Goal: Information Seeking & Learning: Learn about a topic

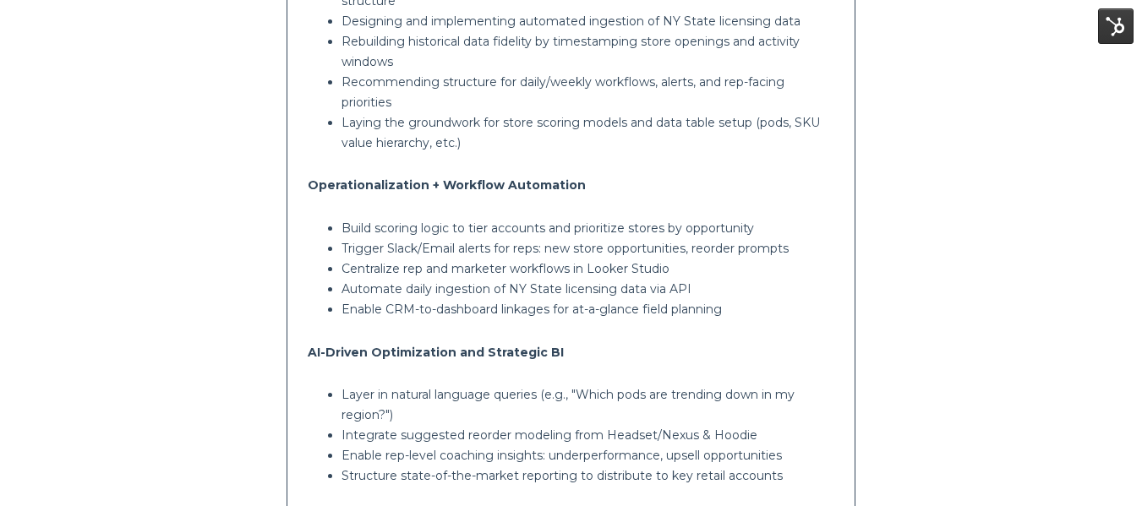
scroll to position [1352, 0]
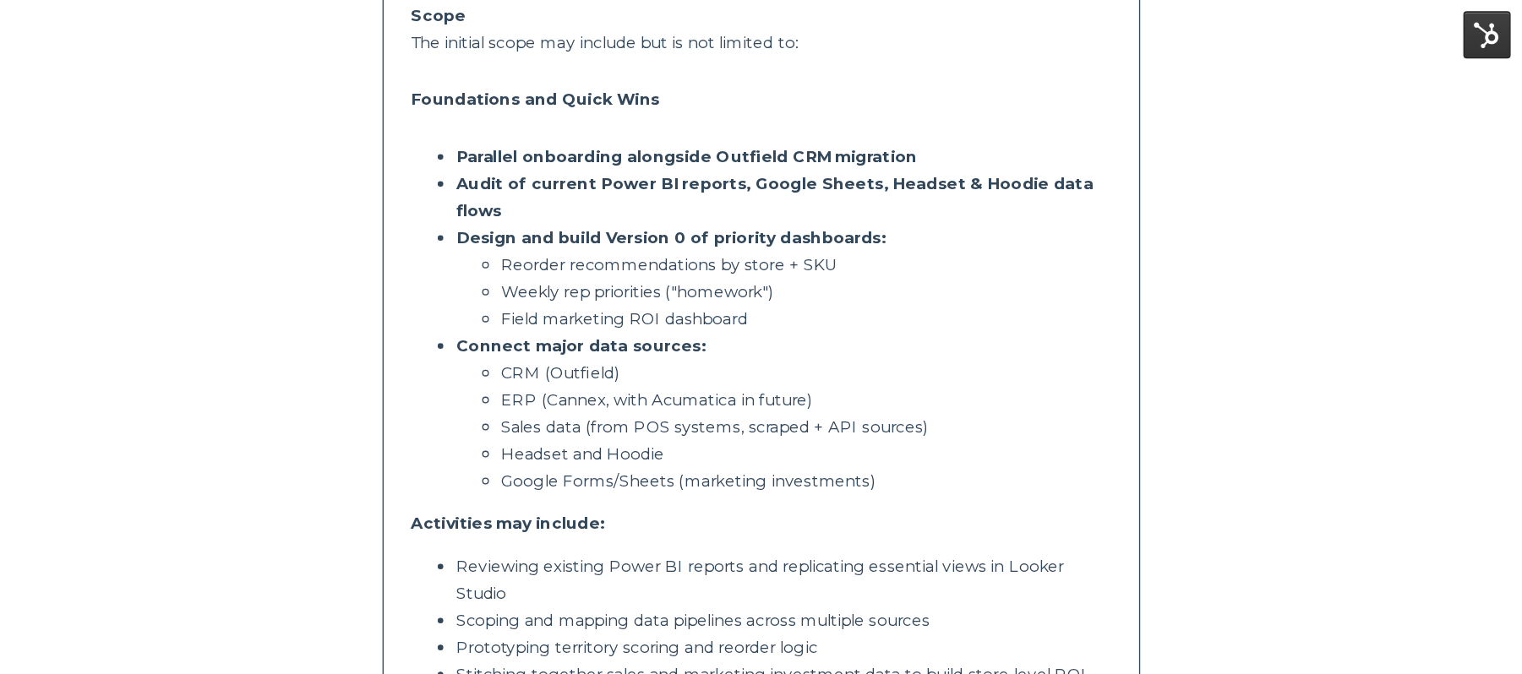
scroll to position [422, 0]
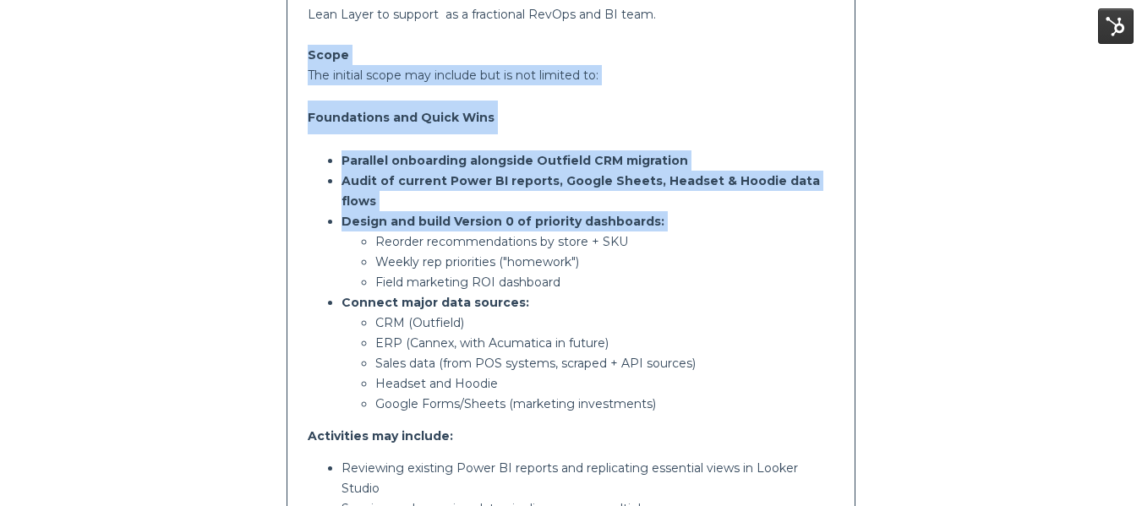
drag, startPoint x: 308, startPoint y: 55, endPoint x: 356, endPoint y: 215, distance: 166.8
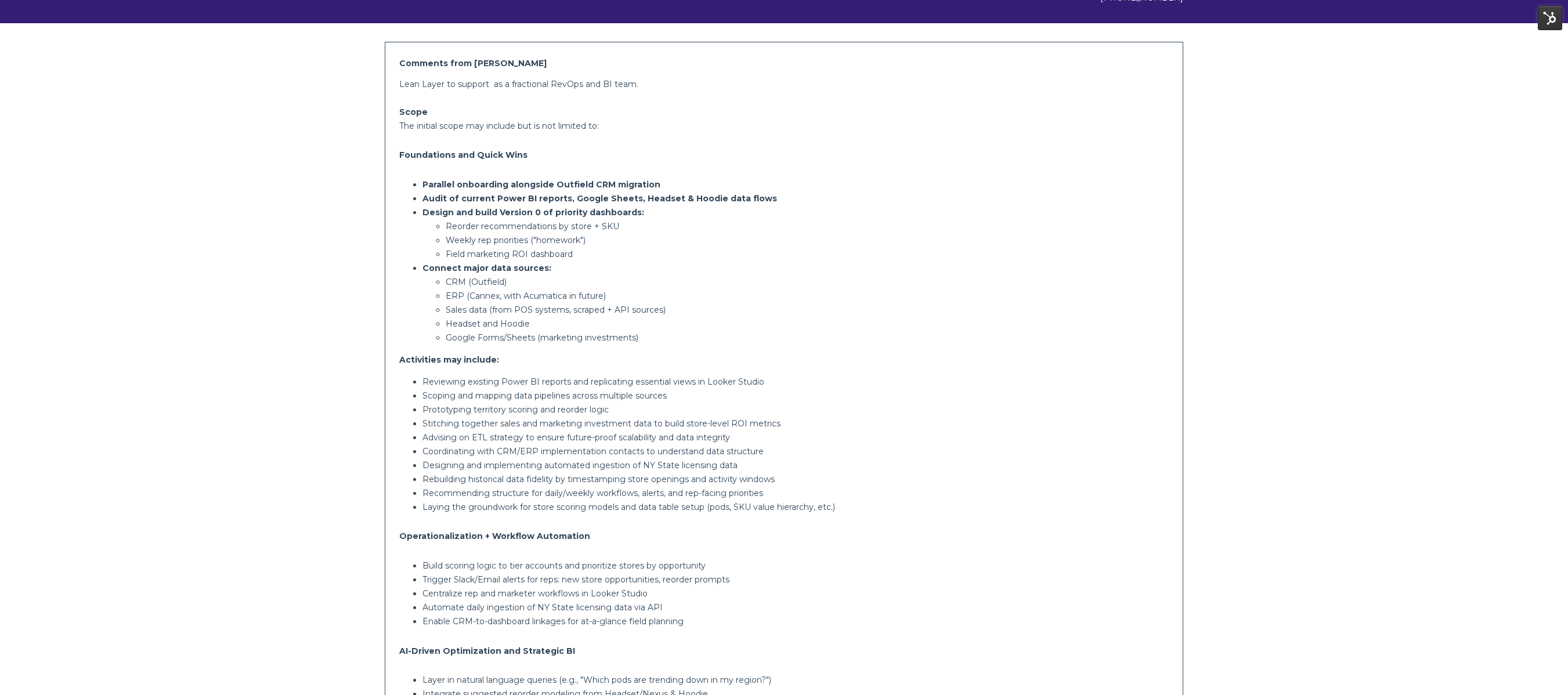
scroll to position [174, 0]
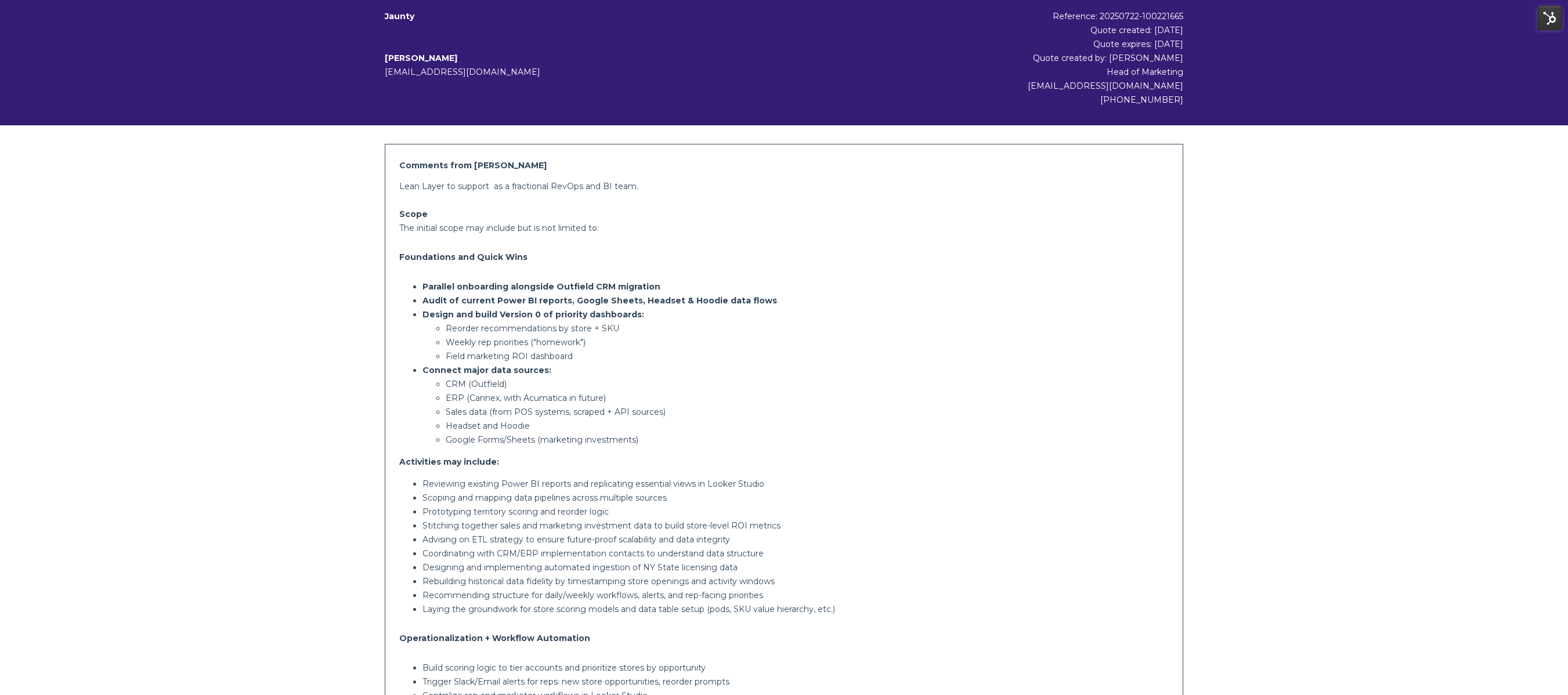
scroll to position [58, 0]
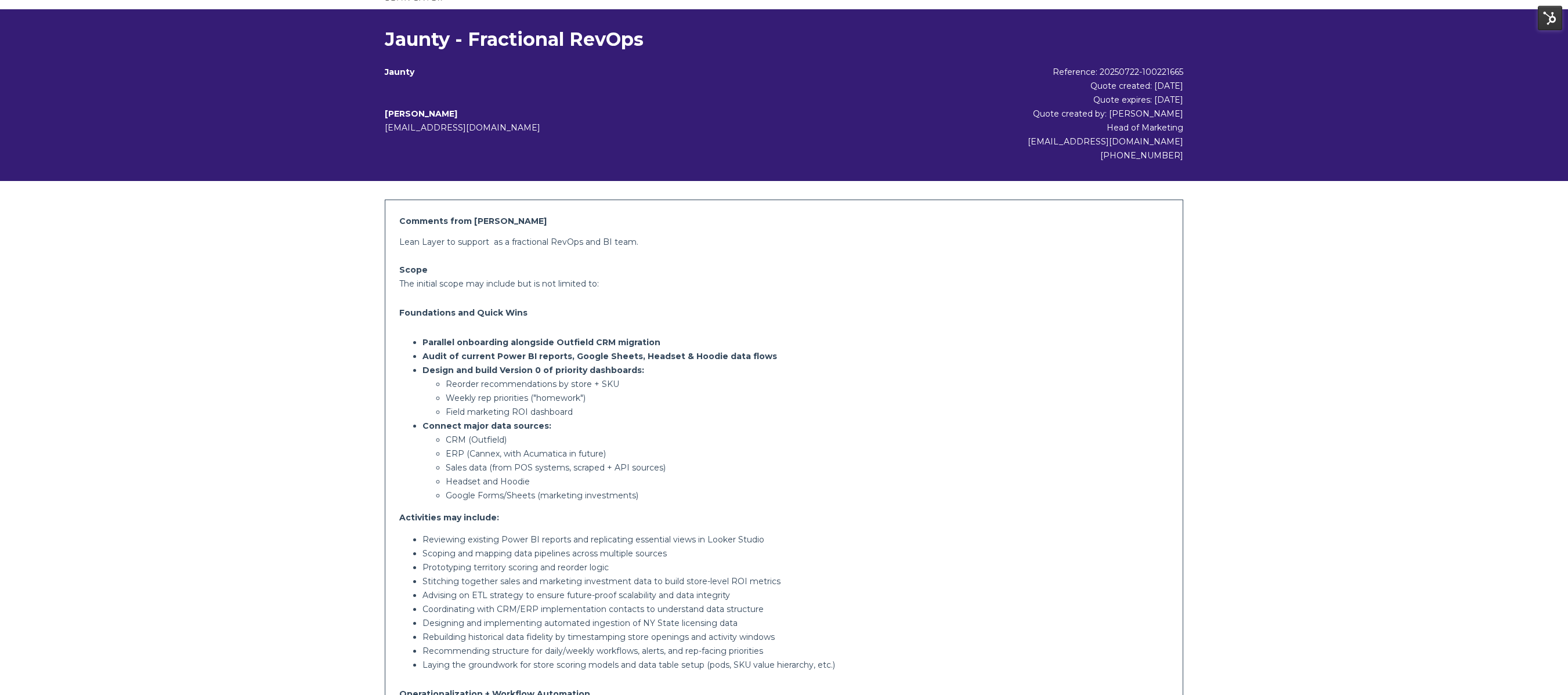
click at [573, 324] on h4 "Foundations and Quick Wins" at bounding box center [784, 313] width 769 height 23
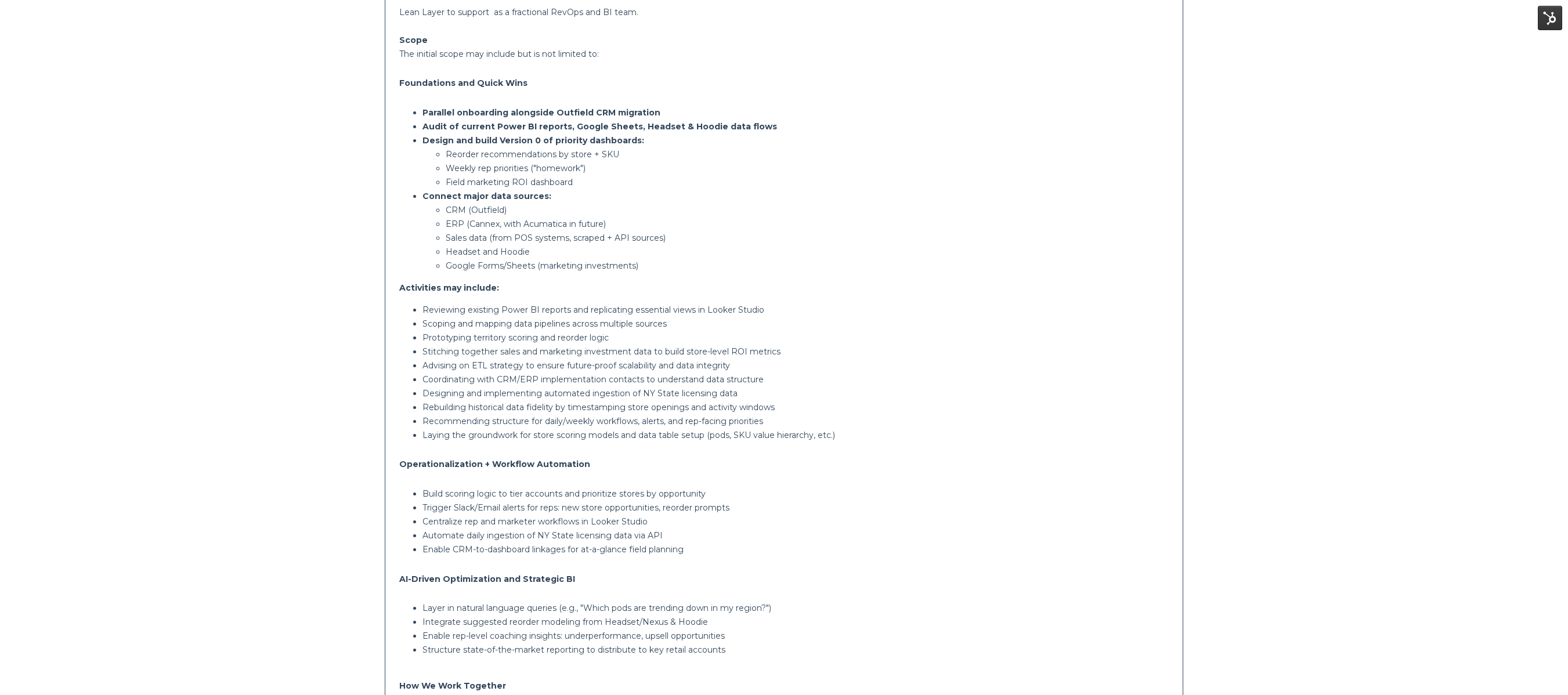
scroll to position [273, 0]
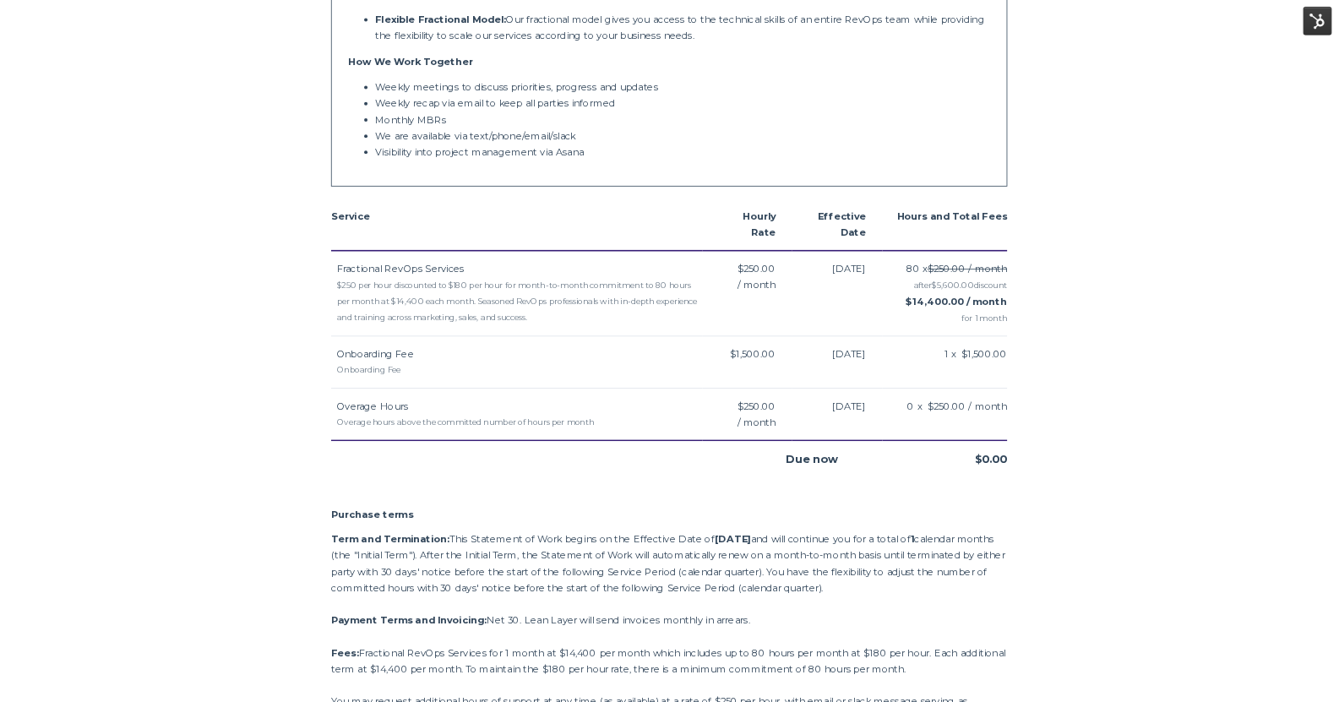
scroll to position [1373, 0]
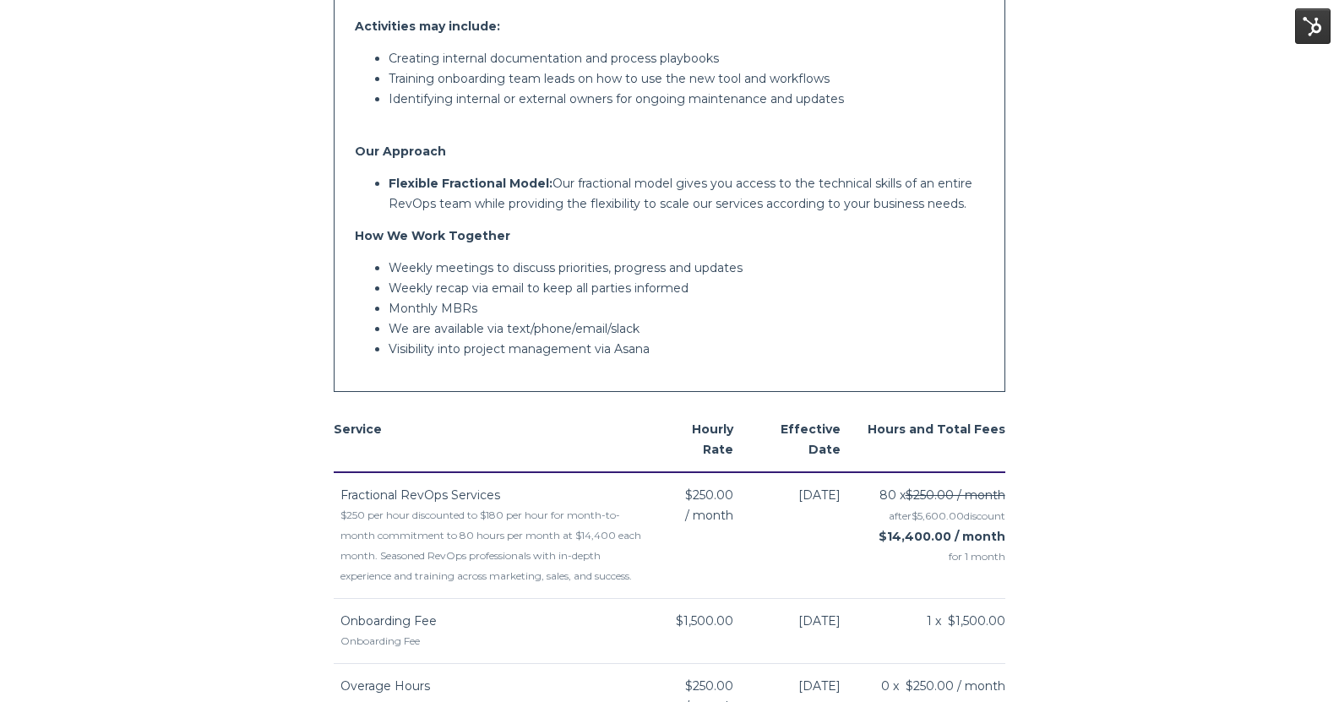
drag, startPoint x: 1562, startPoint y: 1, endPoint x: 200, endPoint y: 219, distance: 1379.4
click at [200, 219] on body "Moxie - Fractional RevOps Moxie New York, New York 10001 United States Rachel F…" at bounding box center [669, 426] width 1339 height 3599
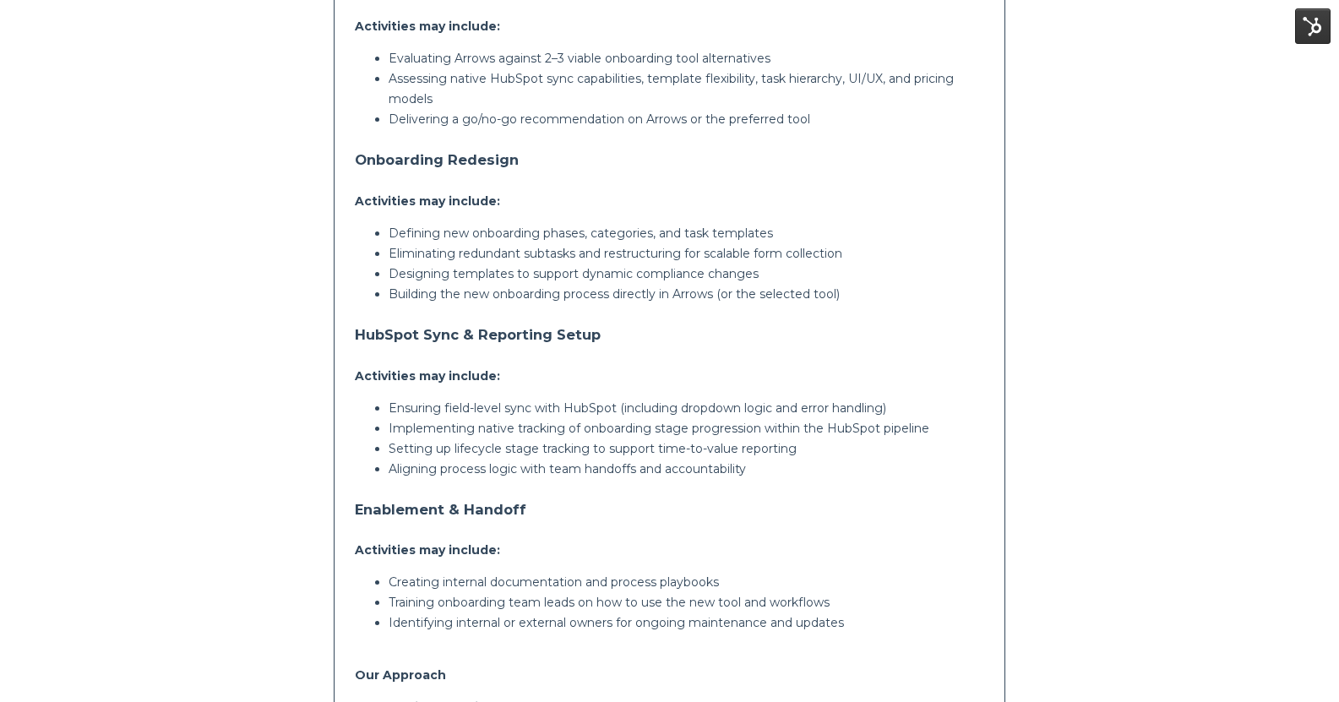
scroll to position [676, 0]
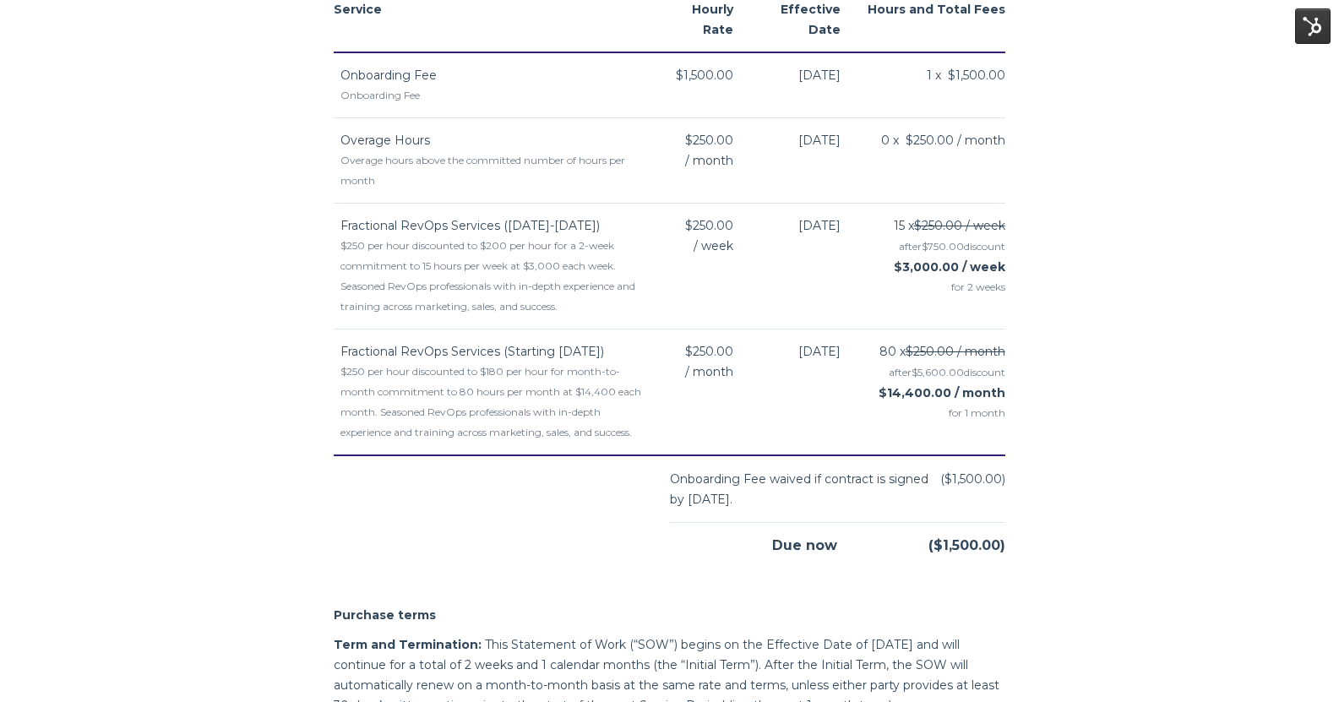
scroll to position [1605, 0]
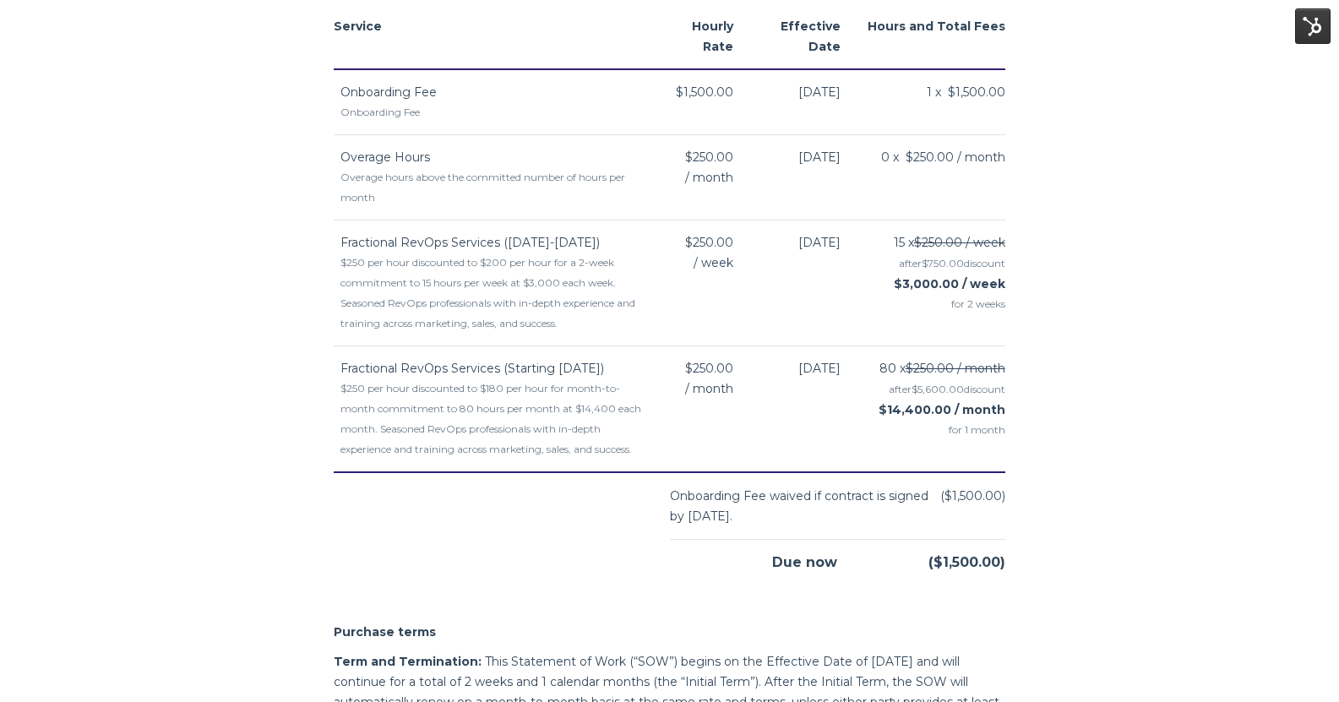
click at [988, 345] on td "15 x $250.00 / week after $750.00 discount $3,000.00 / week for 2 weeks" at bounding box center [933, 284] width 144 height 126
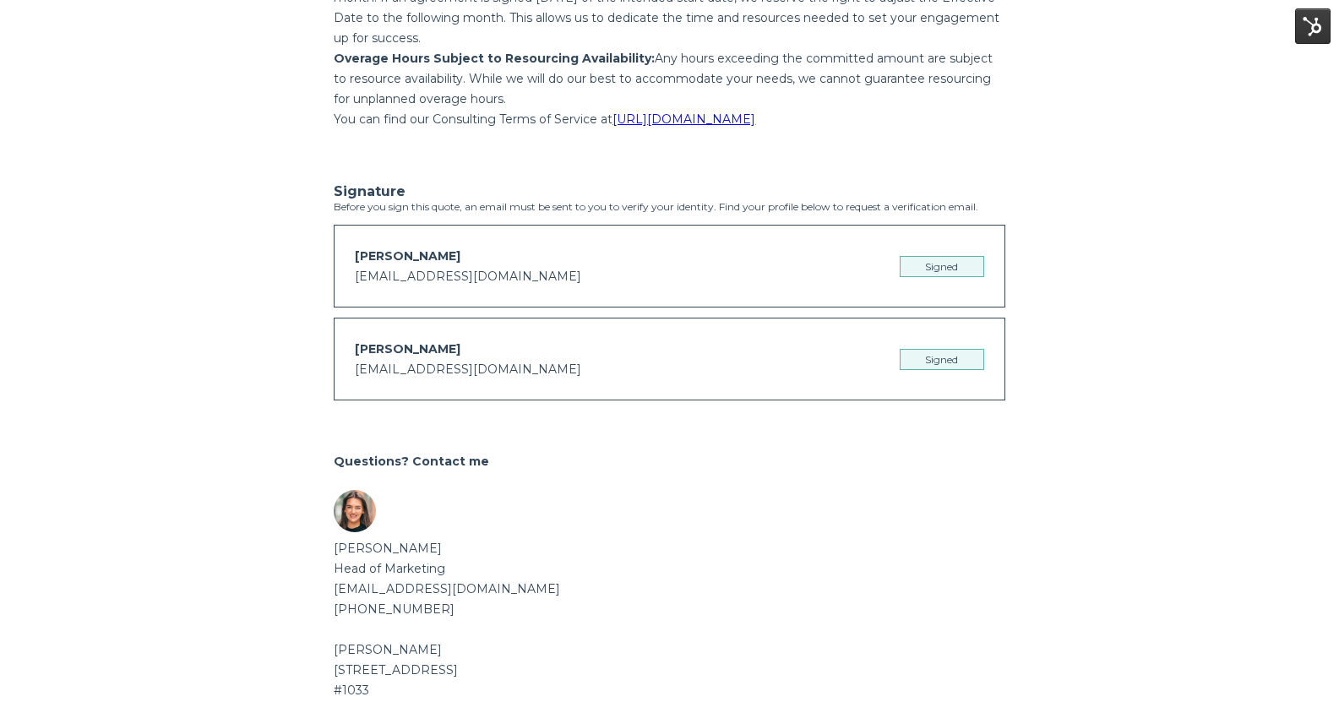
scroll to position [2673, 0]
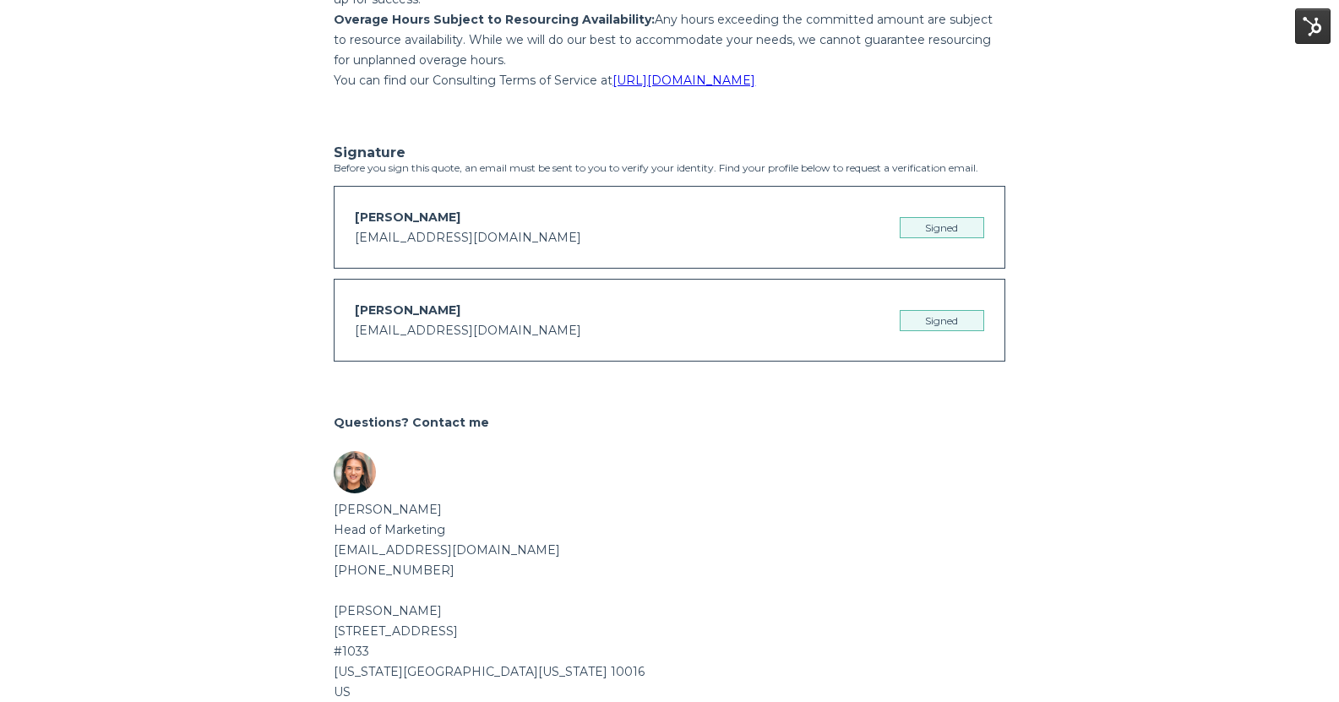
click at [445, 237] on div "Drew Cesario drew@jaunty.com" at bounding box center [468, 227] width 226 height 41
drag, startPoint x: 442, startPoint y: 232, endPoint x: 352, endPoint y: 229, distance: 90.5
click at [352, 229] on div "Drew Cesario drew@jaunty.com Signed" at bounding box center [669, 227] width 671 height 83
copy span "Drew Cesario"
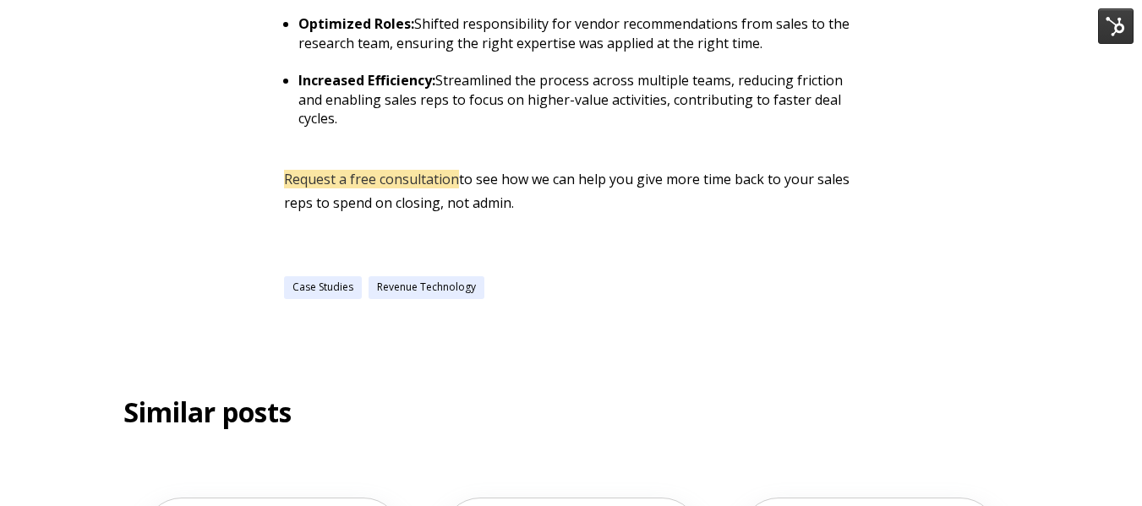
scroll to position [2281, 0]
click at [451, 275] on link "Revenue Technology" at bounding box center [426, 286] width 116 height 23
